Goal: Task Accomplishment & Management: Use online tool/utility

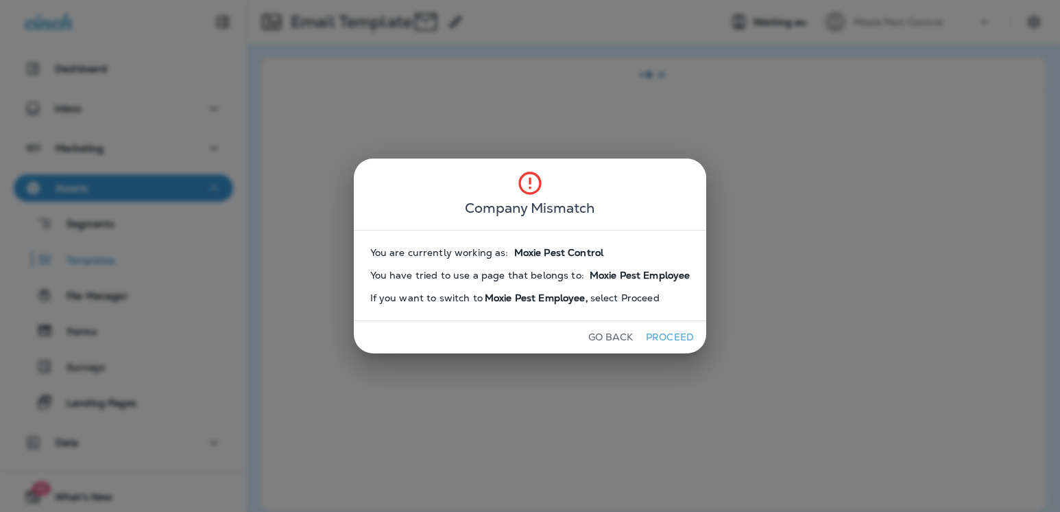
click at [596, 341] on button "Go Back" at bounding box center [611, 336] width 56 height 21
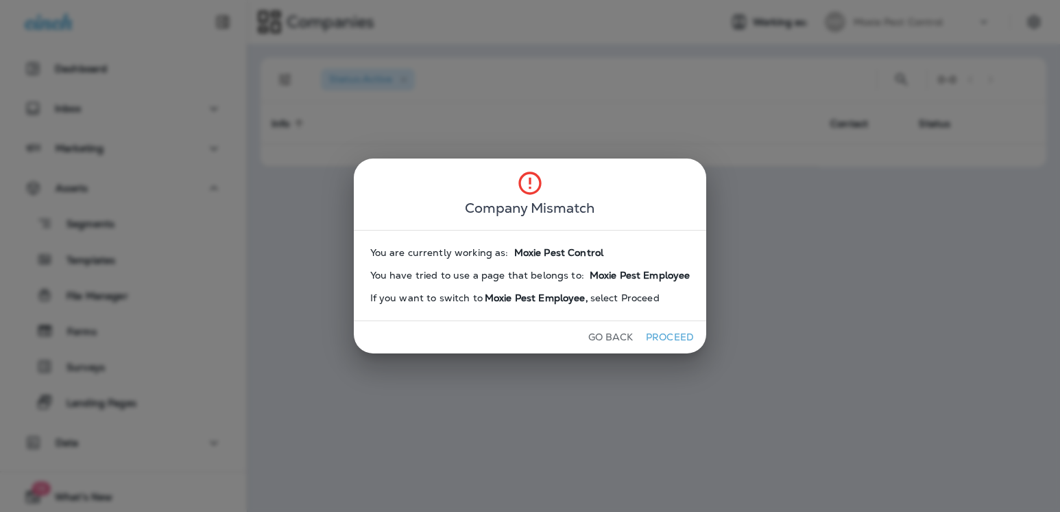
click at [593, 341] on button "Go Back" at bounding box center [611, 336] width 56 height 21
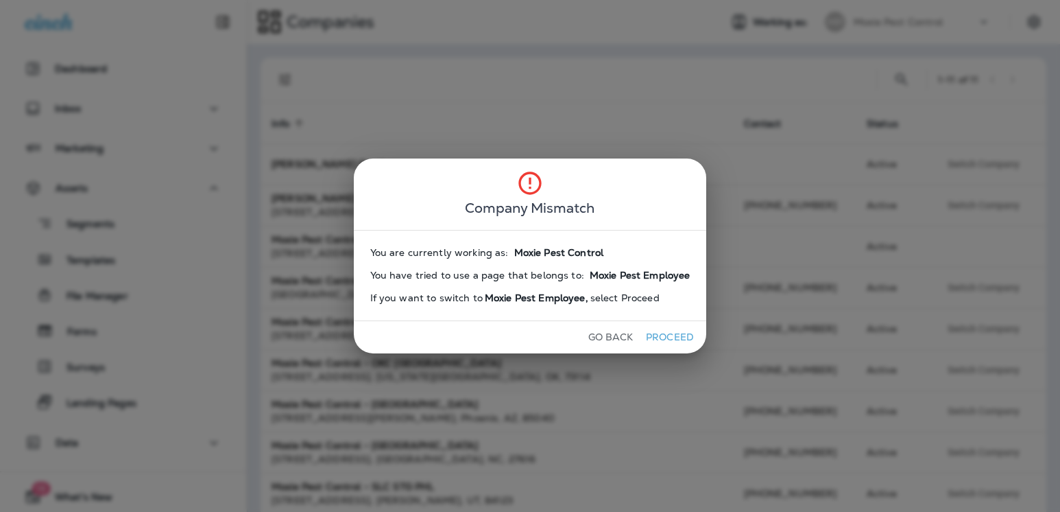
click at [777, 256] on div "Company Mismatch You are currently working as: Moxie Pest Control You have trie…" at bounding box center [530, 256] width 1060 height 512
click at [598, 339] on button "Go Back" at bounding box center [611, 336] width 56 height 21
click at [588, 335] on button "Go Back" at bounding box center [611, 336] width 56 height 21
click at [593, 337] on button "Go Back" at bounding box center [611, 336] width 56 height 21
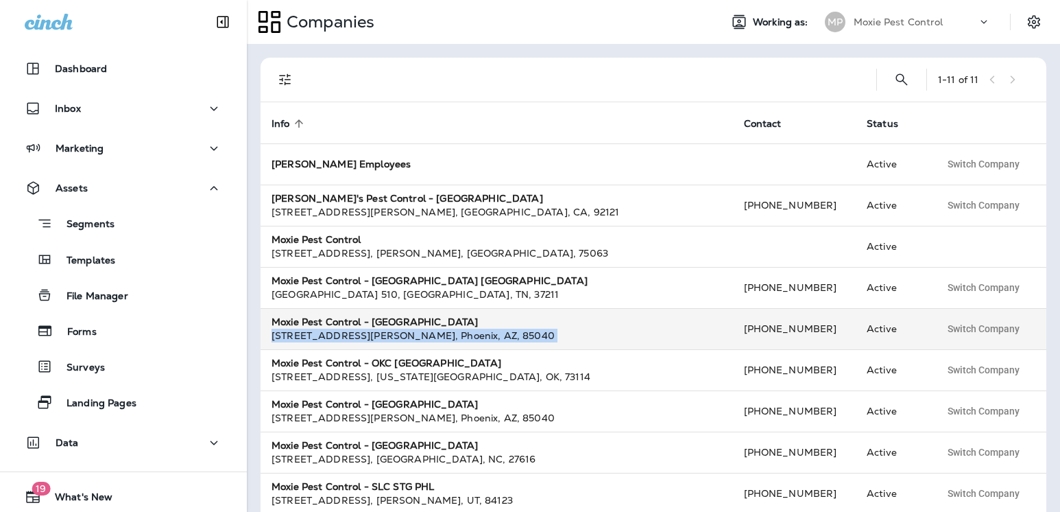
click at [593, 337] on div "4620 E Elwood St , Phoenix , AZ , 85040" at bounding box center [497, 336] width 451 height 14
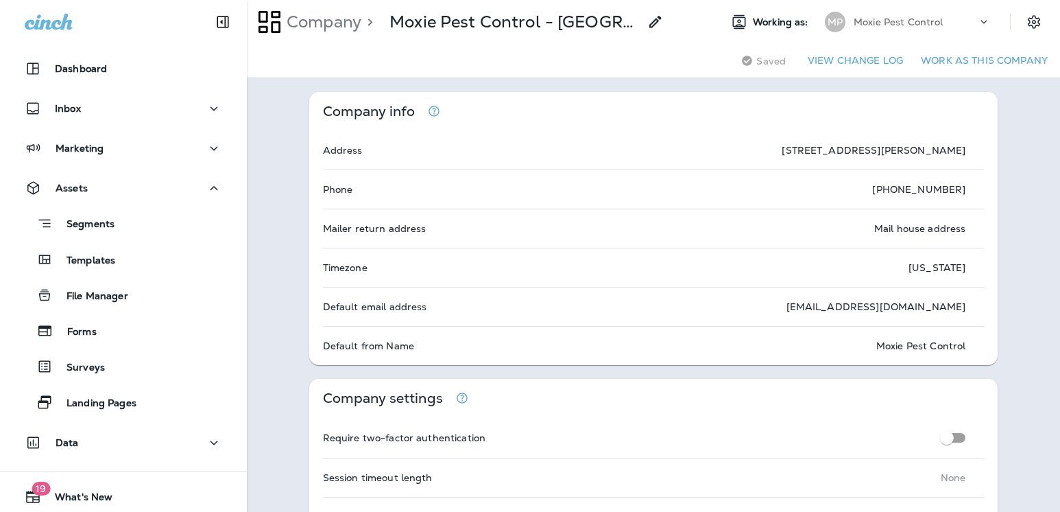
click at [924, 21] on p "Moxie Pest Control" at bounding box center [899, 21] width 90 height 11
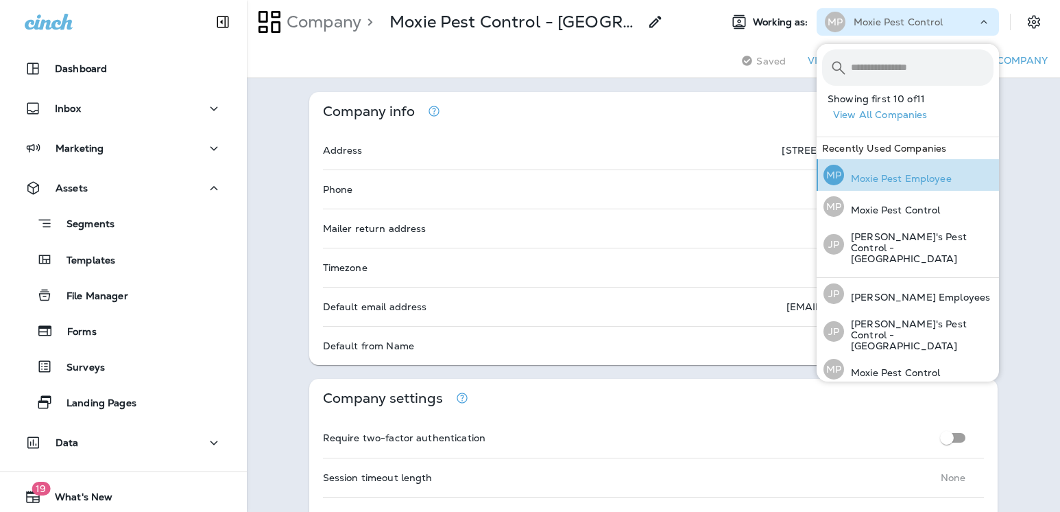
click at [915, 184] on div "MP Moxie Pest Employee" at bounding box center [887, 175] width 139 height 32
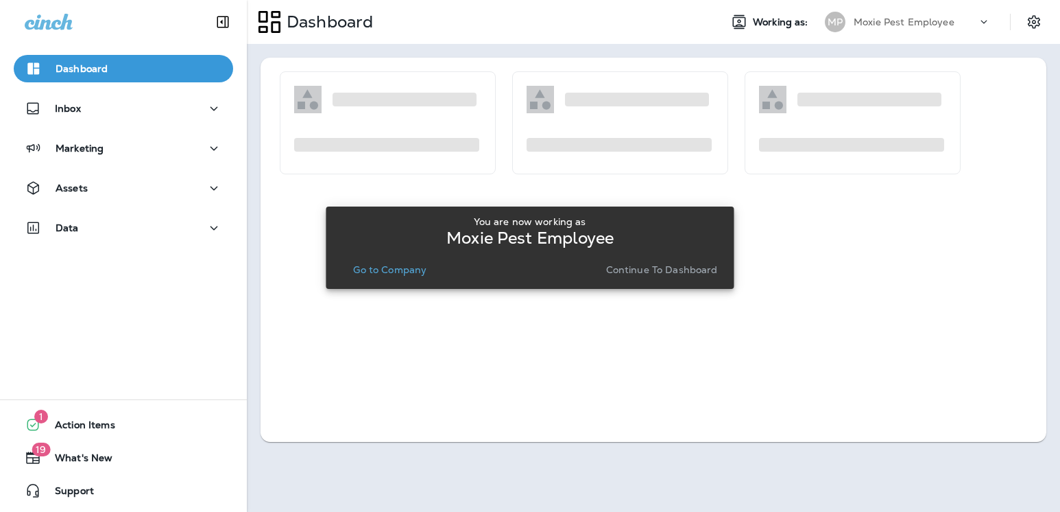
click at [383, 276] on button "Go to Company" at bounding box center [390, 269] width 84 height 19
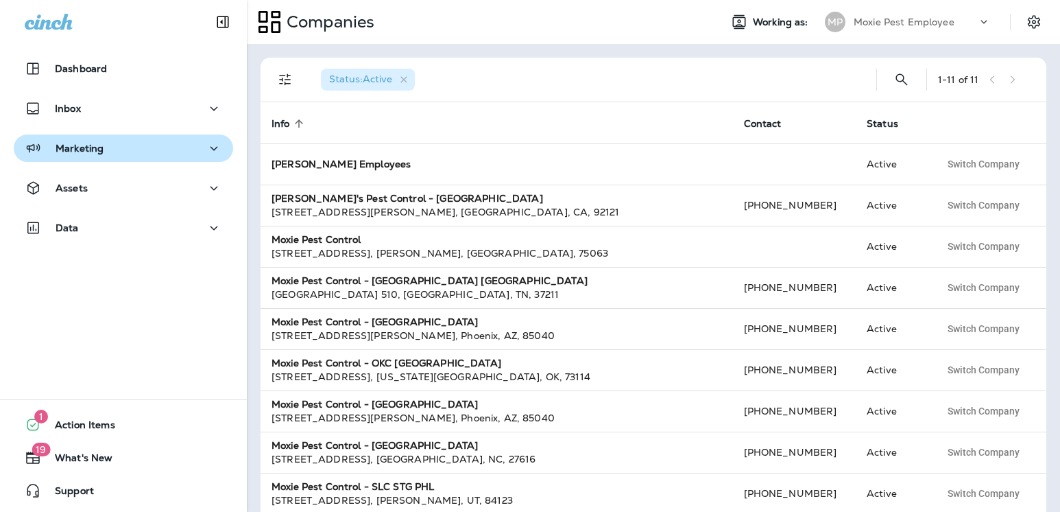
click at [87, 157] on button "Marketing" at bounding box center [123, 147] width 219 height 27
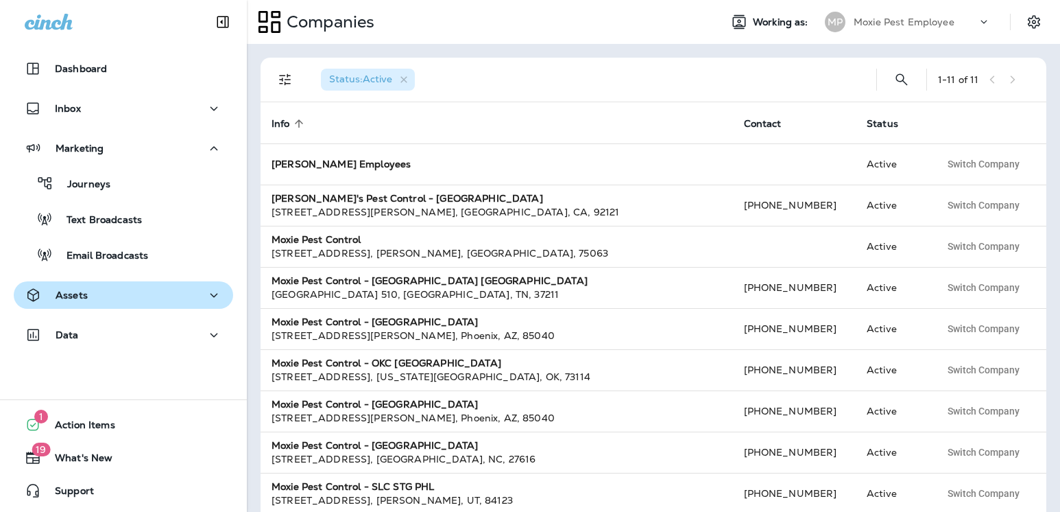
click at [108, 296] on div "Assets" at bounding box center [124, 295] width 198 height 17
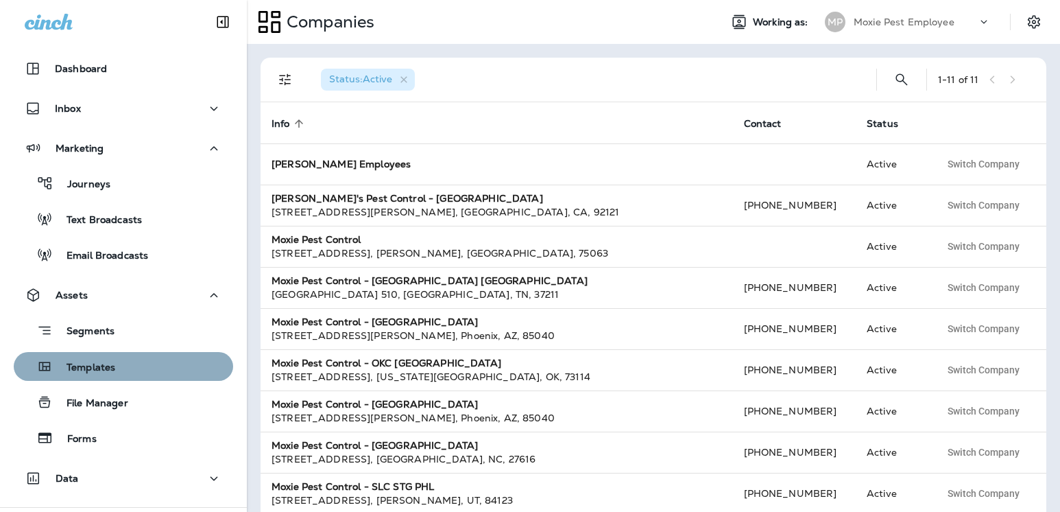
click at [112, 368] on p "Templates" at bounding box center [84, 367] width 62 height 13
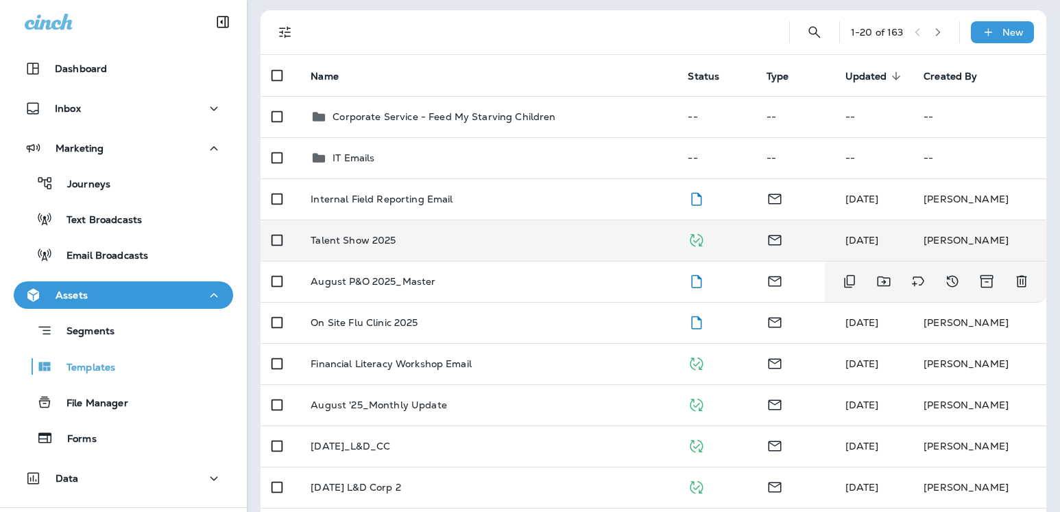
scroll to position [84, 0]
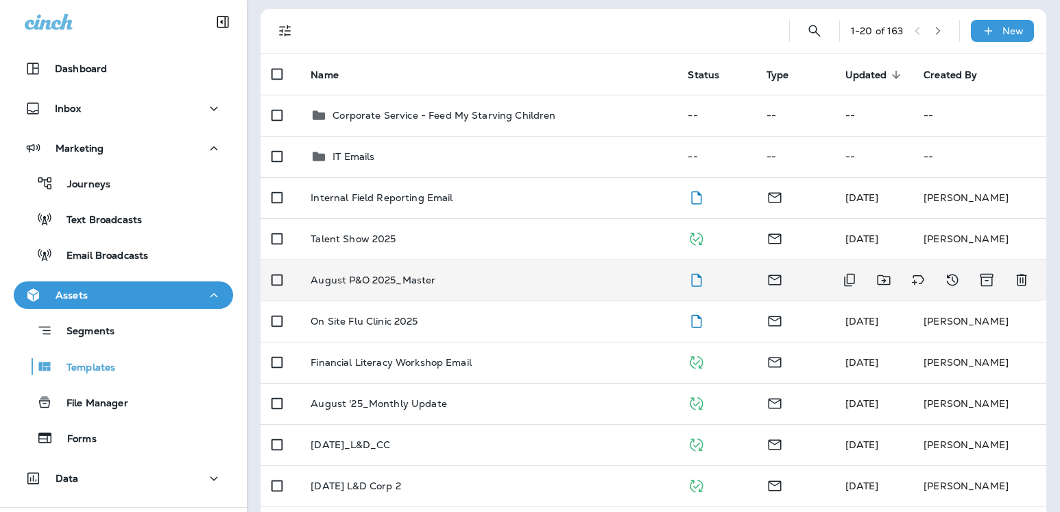
click at [372, 283] on p "August P&O 2025_Master" at bounding box center [373, 279] width 125 height 11
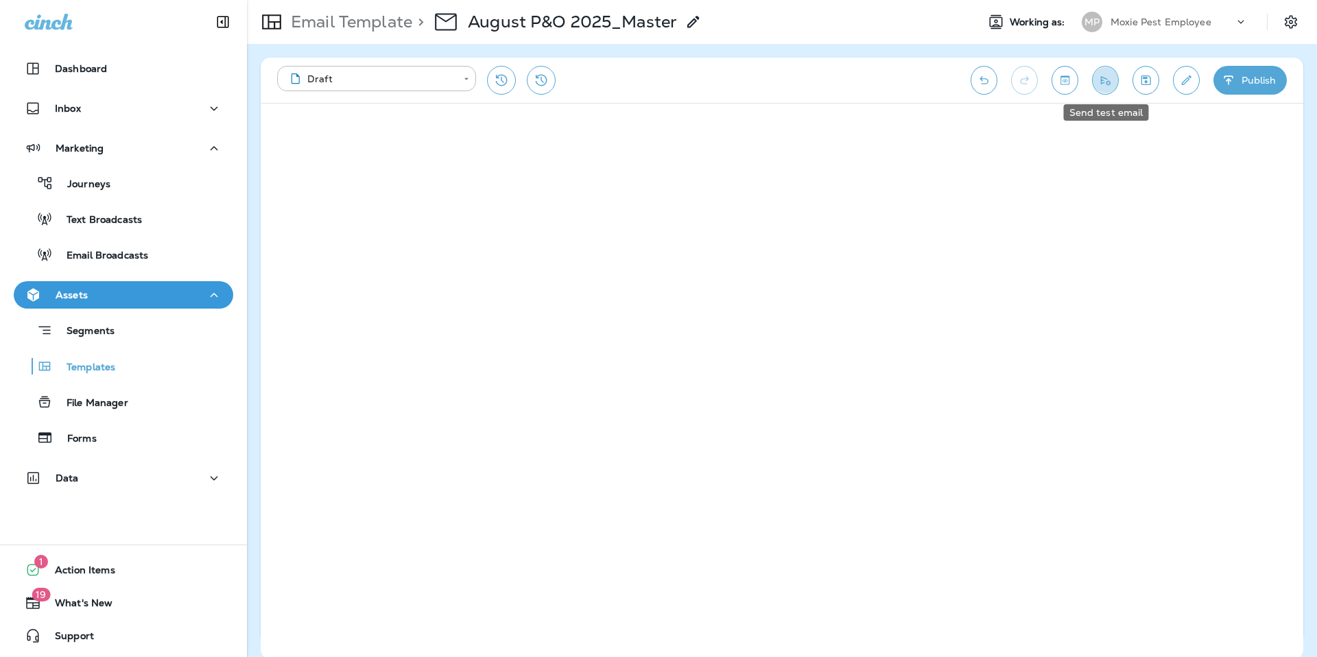
click at [1060, 79] on icon "Send test email" at bounding box center [1105, 80] width 14 height 14
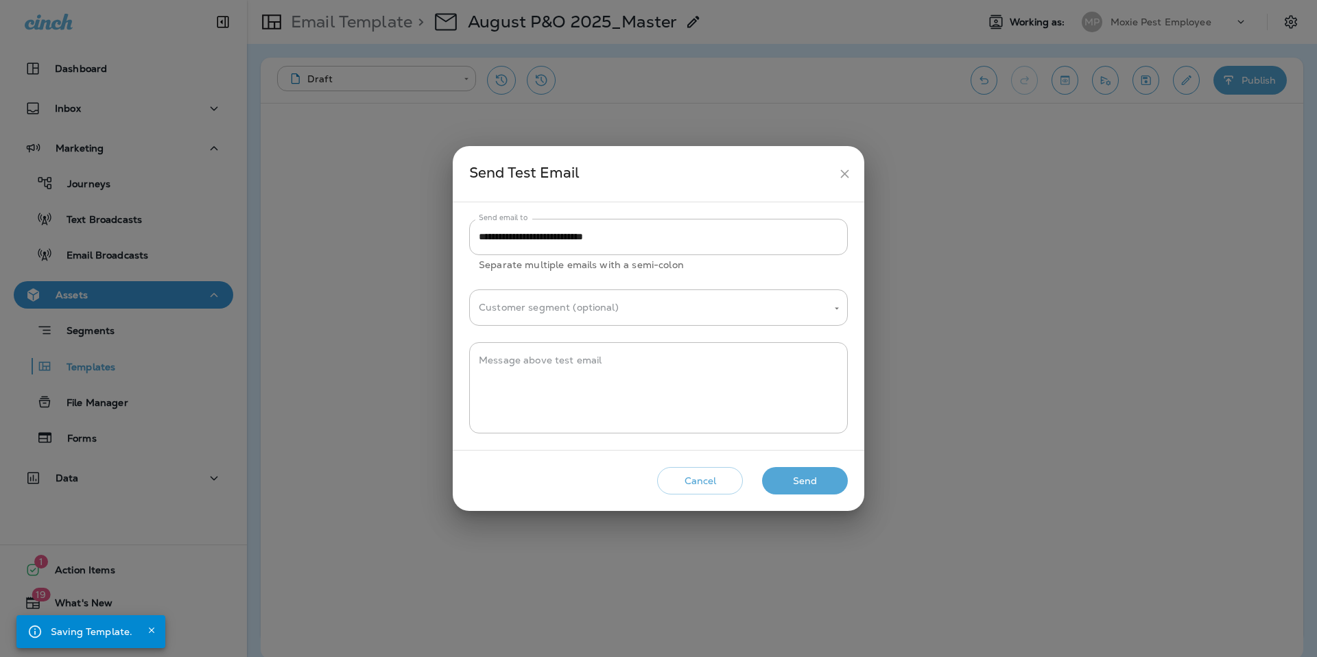
click at [824, 495] on div "Cancel Send" at bounding box center [659, 481] width 390 height 39
click at [822, 486] on button "Send" at bounding box center [805, 481] width 86 height 28
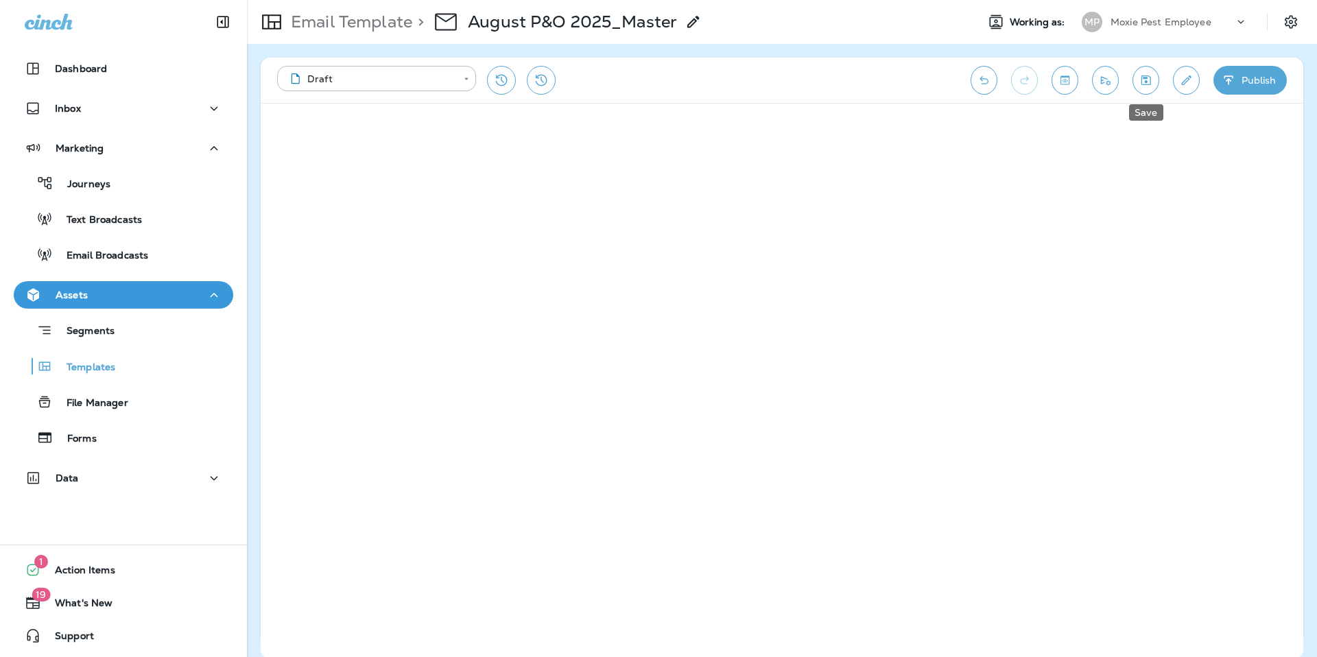
click at [1060, 80] on icon "Save" at bounding box center [1145, 80] width 14 height 14
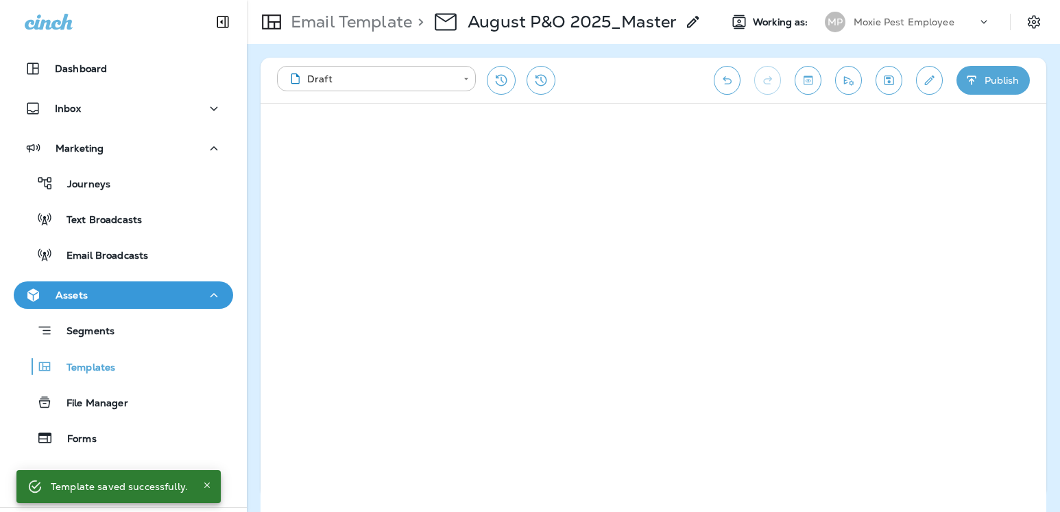
click at [889, 80] on icon "Save" at bounding box center [890, 80] width 10 height 10
drag, startPoint x: 887, startPoint y: 83, endPoint x: 815, endPoint y: 68, distance: 73.6
click at [887, 83] on icon "Save" at bounding box center [889, 80] width 14 height 14
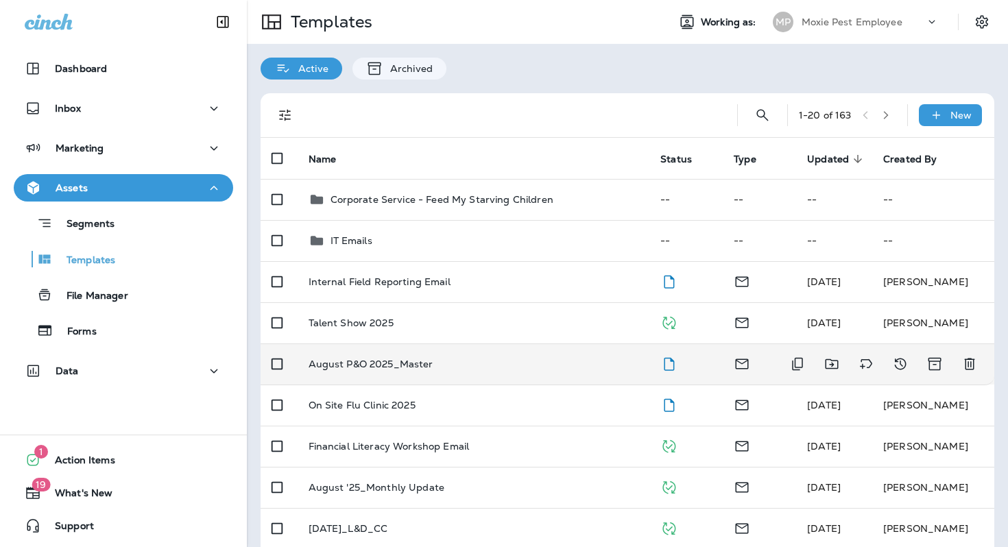
click at [365, 375] on td "August P&O 2025_Master" at bounding box center [474, 364] width 353 height 41
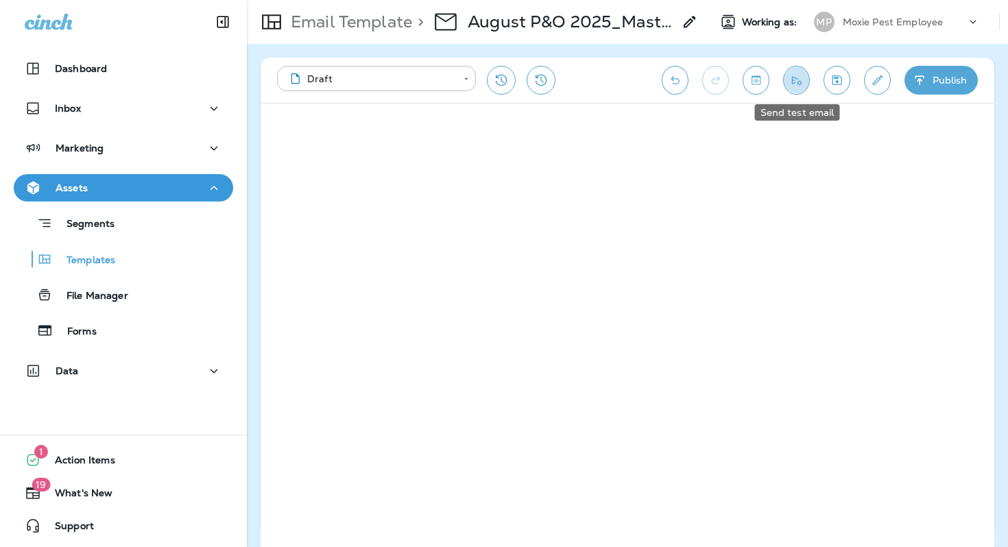
click at [802, 85] on icon "Send test email" at bounding box center [796, 80] width 14 height 14
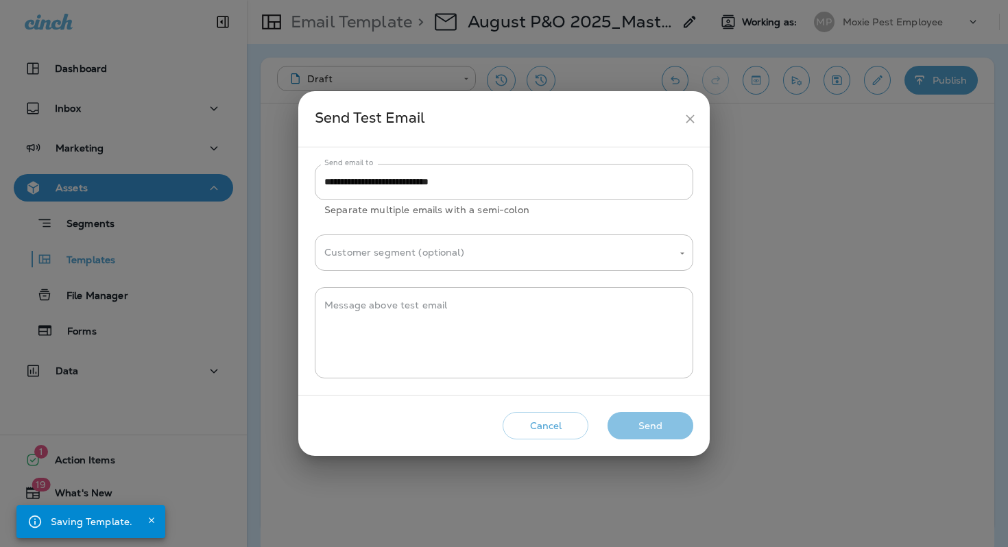
click at [638, 431] on button "Send" at bounding box center [651, 426] width 86 height 28
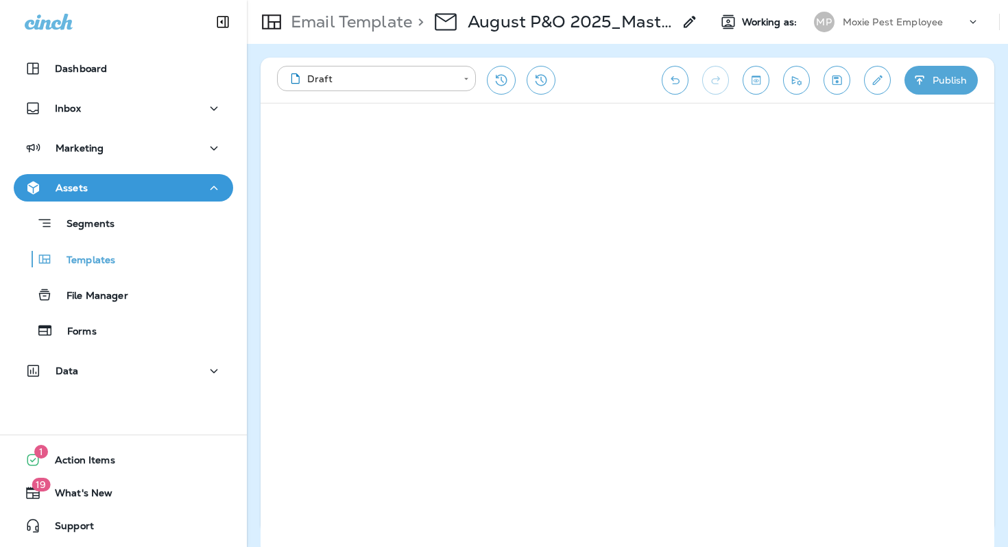
click at [836, 79] on icon "Save" at bounding box center [837, 80] width 14 height 14
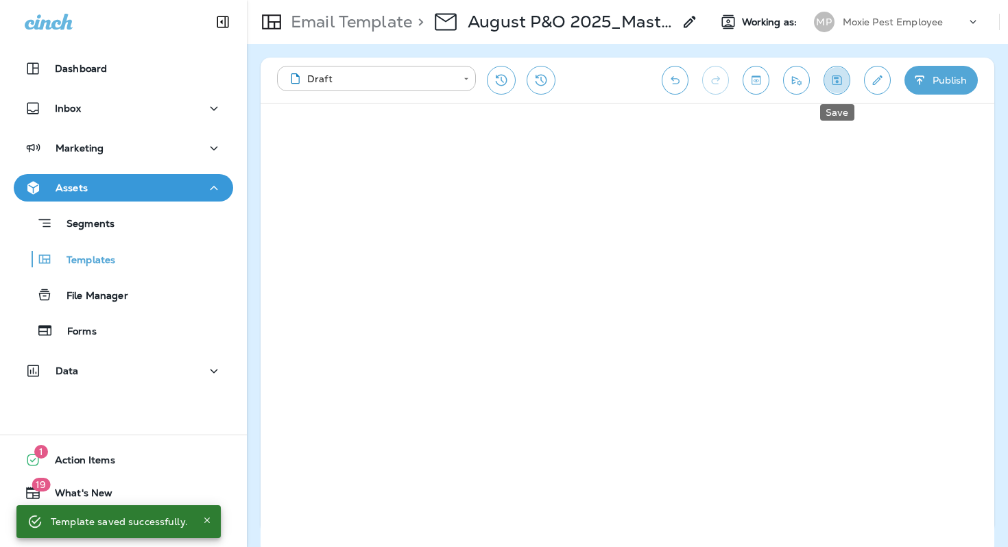
click at [840, 76] on icon "Save" at bounding box center [838, 80] width 10 height 10
